Goal: Task Accomplishment & Management: Manage account settings

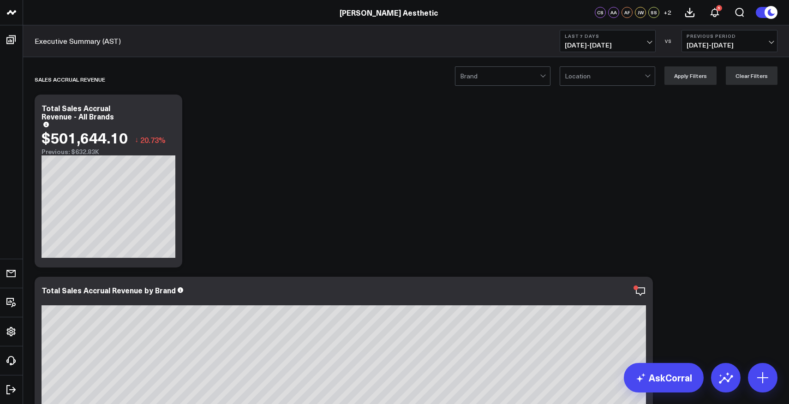
scroll to position [3547, 0]
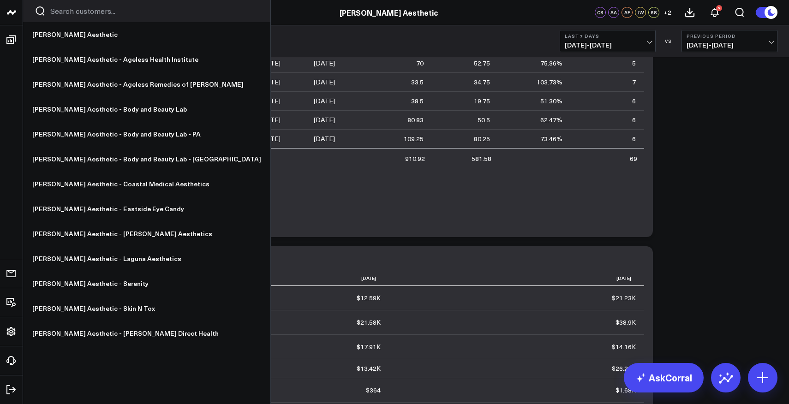
click at [10, 14] on icon at bounding box center [11, 12] width 11 height 11
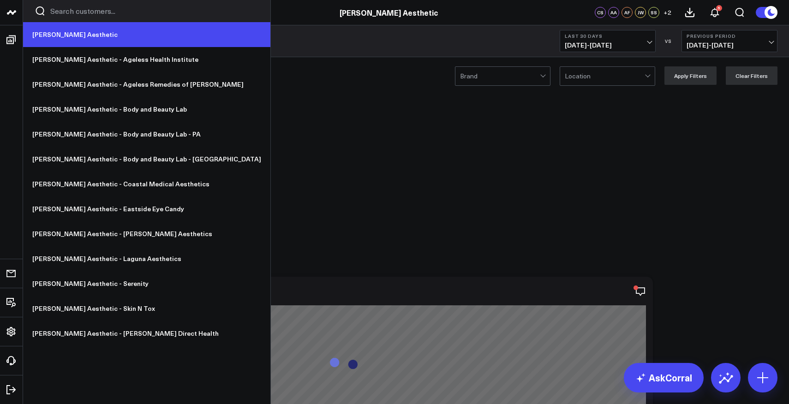
click at [46, 37] on link "[PERSON_NAME] Aesthetic" at bounding box center [146, 34] width 247 height 25
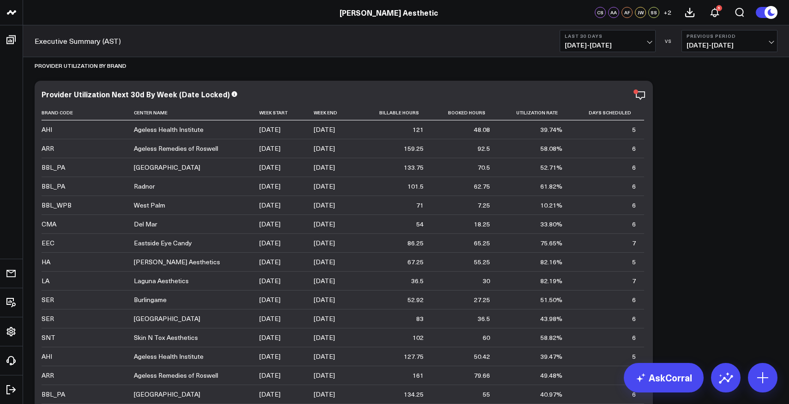
scroll to position [2983, 0]
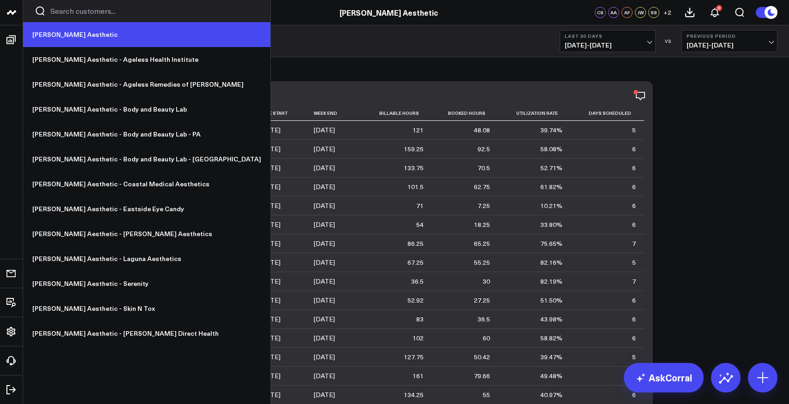
click at [51, 35] on link "[PERSON_NAME] Aesthetic" at bounding box center [146, 34] width 247 height 25
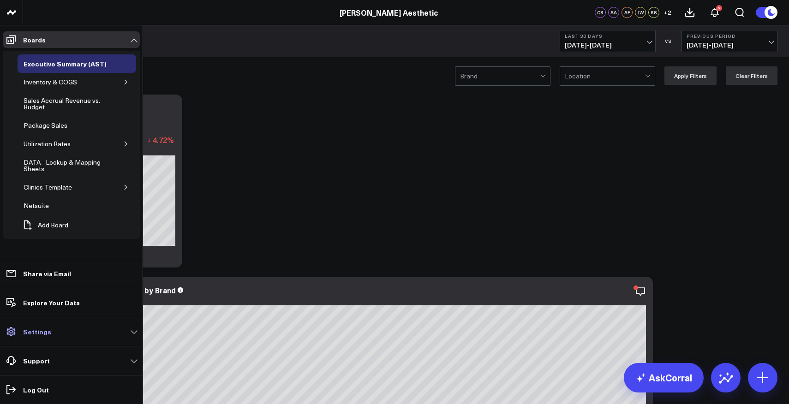
click at [36, 334] on p "Settings" at bounding box center [37, 331] width 28 height 7
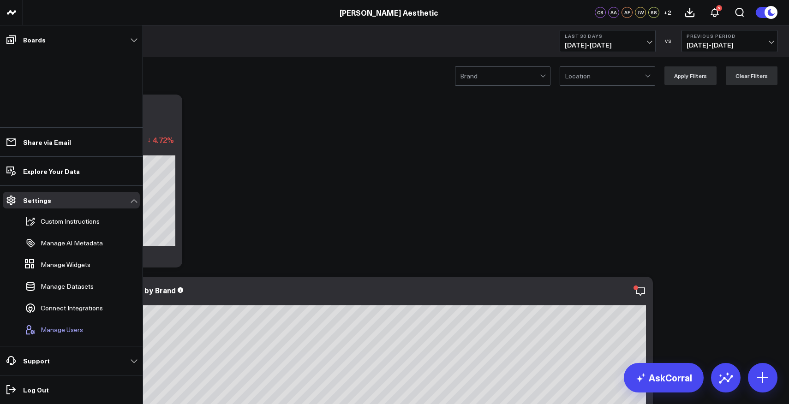
click at [72, 327] on span "Manage Users" at bounding box center [62, 329] width 42 height 7
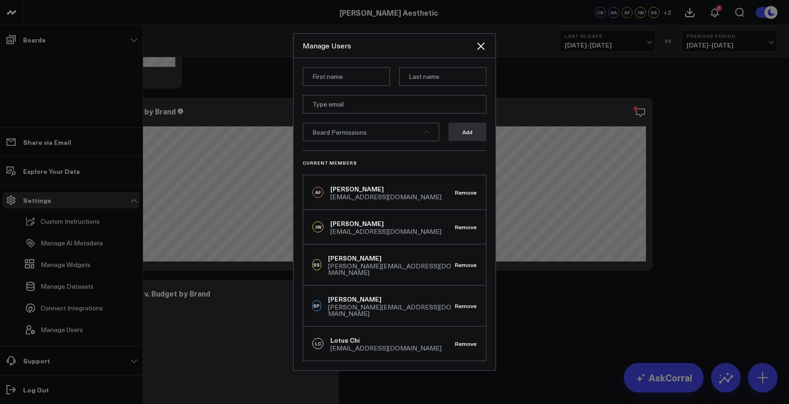
scroll to position [192, 0]
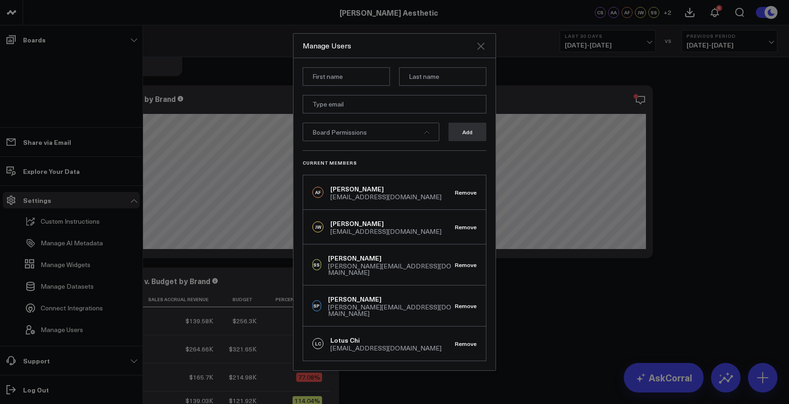
click at [479, 52] on icon "Close" at bounding box center [481, 46] width 11 height 11
